Goal: Navigation & Orientation: Find specific page/section

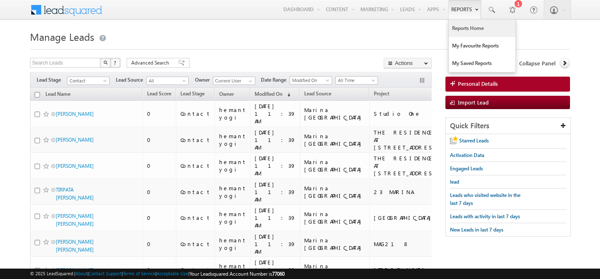
click at [461, 30] on link "Reports Home" at bounding box center [481, 28] width 67 height 17
